Goal: Complete application form

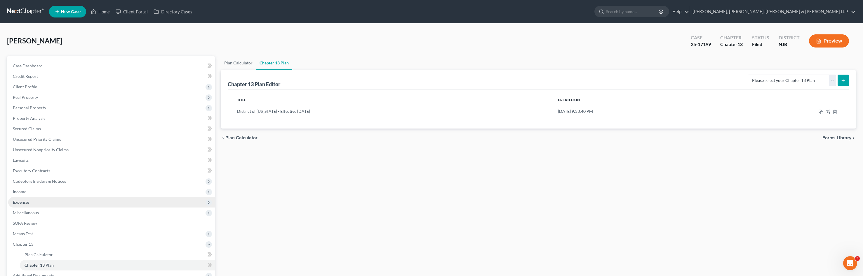
click at [27, 202] on span "Expenses" at bounding box center [21, 202] width 17 height 5
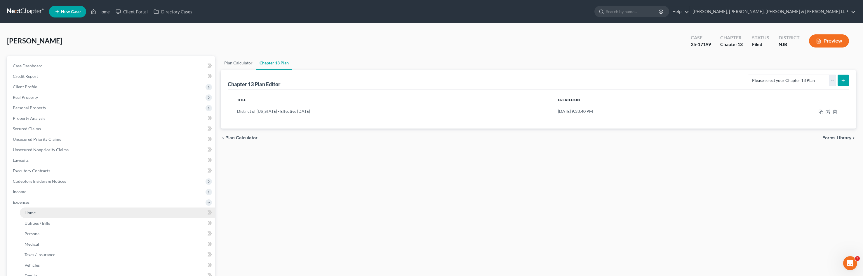
click at [29, 208] on link "Home" at bounding box center [117, 213] width 195 height 11
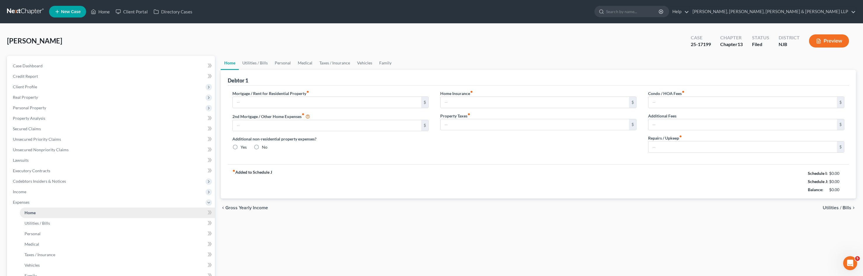
type input "1,588.31"
type input "397.24"
radio input "true"
type input "0.00"
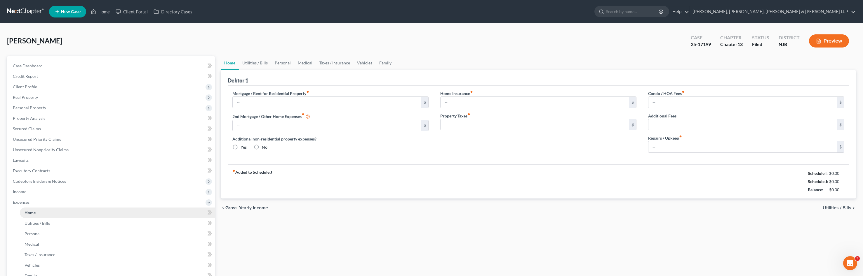
type input "0.00"
type input "150.00"
click at [255, 65] on link "Utilities / Bills" at bounding box center [255, 63] width 32 height 14
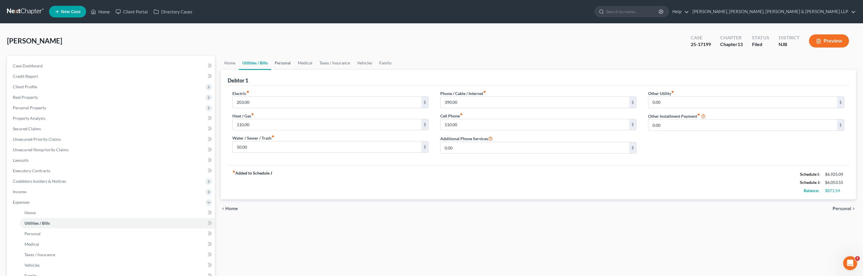
click at [279, 64] on link "Personal" at bounding box center [282, 63] width 23 height 14
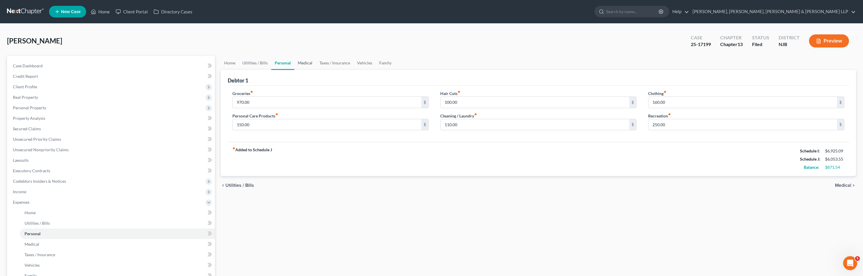
click at [304, 63] on link "Medical" at bounding box center [305, 63] width 22 height 14
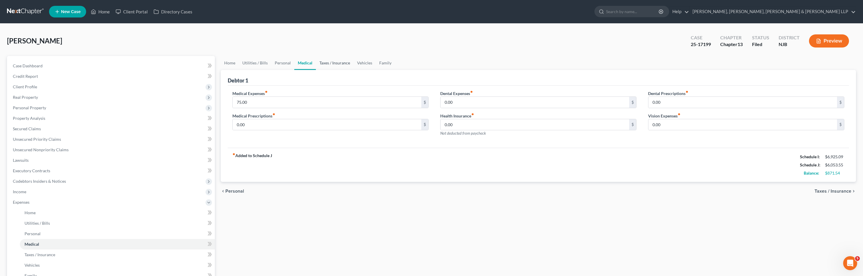
click at [333, 64] on link "Taxes / Insurance" at bounding box center [335, 63] width 38 height 14
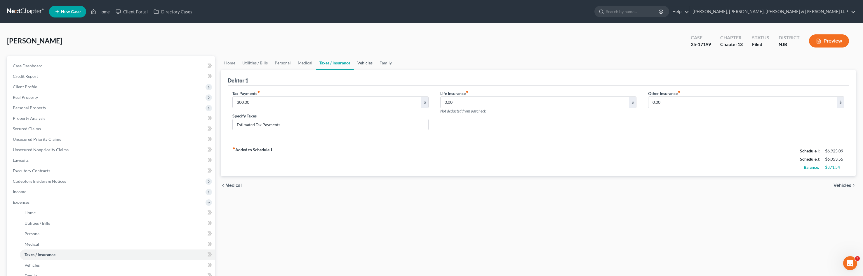
click at [365, 63] on link "Vehicles" at bounding box center [365, 63] width 22 height 14
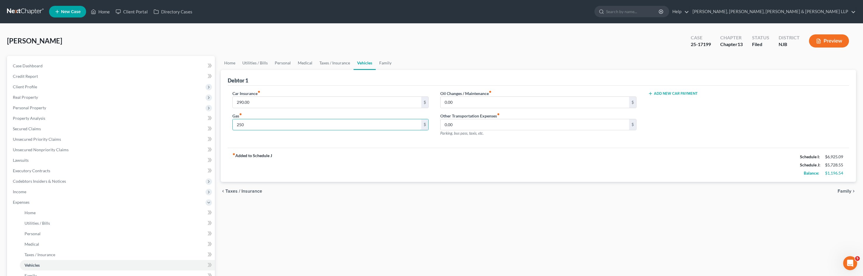
type input "250"
click at [392, 63] on link "Family" at bounding box center [385, 63] width 19 height 14
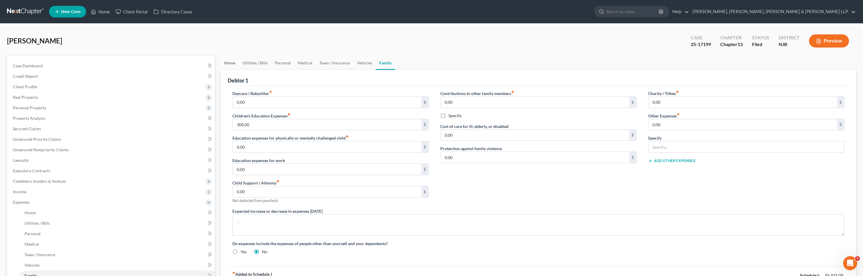
click at [234, 65] on link "Home" at bounding box center [230, 63] width 18 height 14
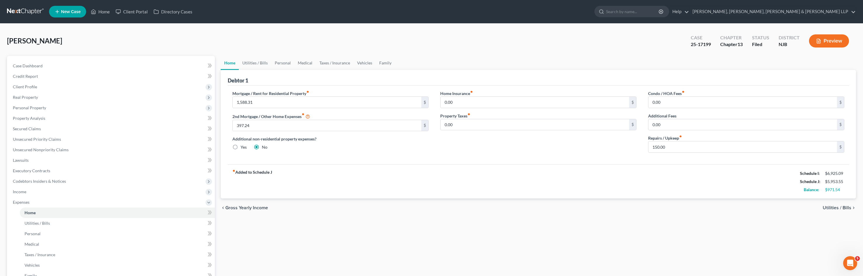
click at [836, 43] on button "Preview" at bounding box center [829, 40] width 40 height 13
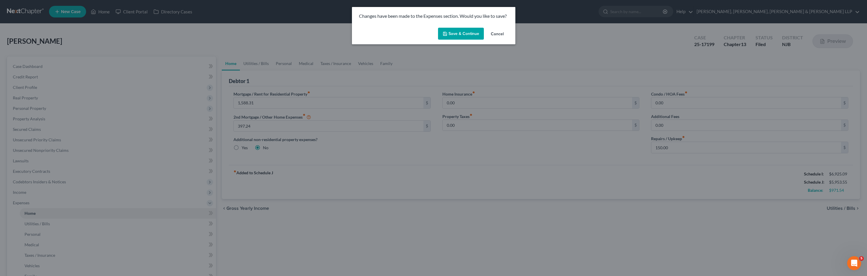
click at [457, 35] on button "Save & Continue" at bounding box center [461, 34] width 46 height 12
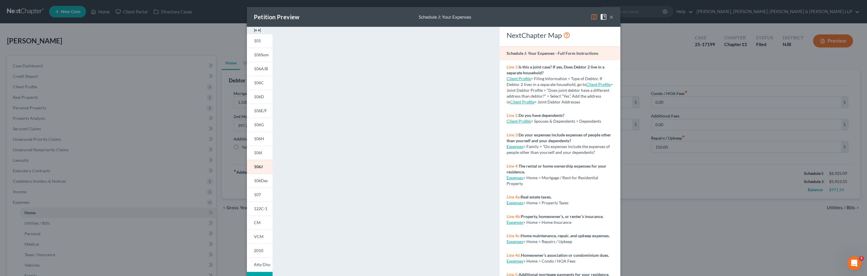
click at [612, 18] on div "Petition Preview Schedule J: Your Expenses ×" at bounding box center [434, 17] width 374 height 20
click at [610, 18] on button "×" at bounding box center [612, 16] width 4 height 7
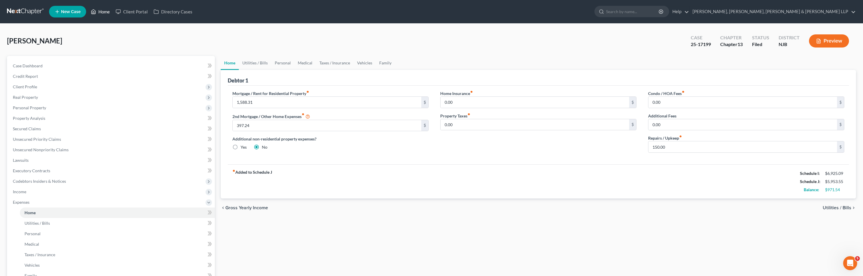
click at [103, 14] on link "Home" at bounding box center [100, 11] width 25 height 11
